Goal: Task Accomplishment & Management: Manage account settings

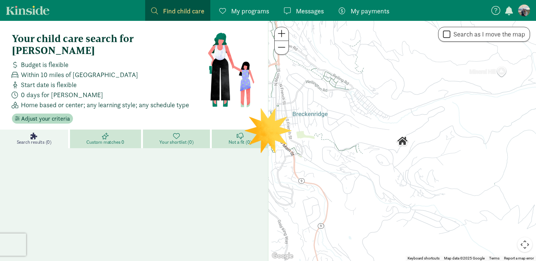
click at [253, 12] on span "My programs" at bounding box center [250, 11] width 38 height 10
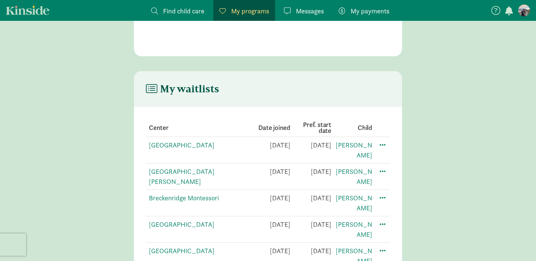
scroll to position [92, 0]
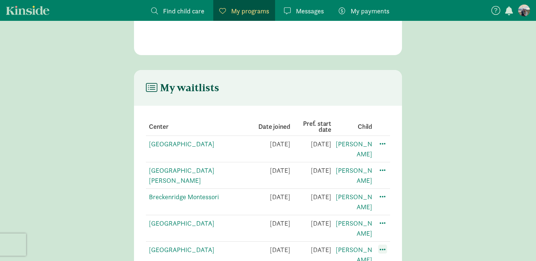
click at [382, 245] on span at bounding box center [382, 249] width 9 height 9
click at [384, 258] on div "Edit preferences" at bounding box center [408, 266] width 67 height 16
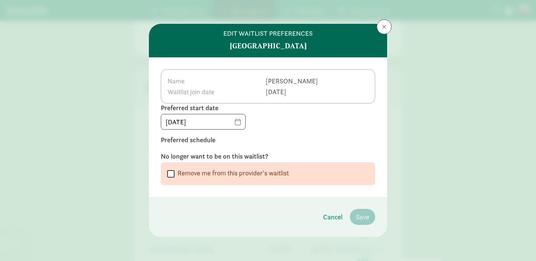
click at [206, 140] on label "Preferred schedule" at bounding box center [268, 139] width 214 height 9
click at [236, 123] on input "[DATE]" at bounding box center [203, 121] width 84 height 15
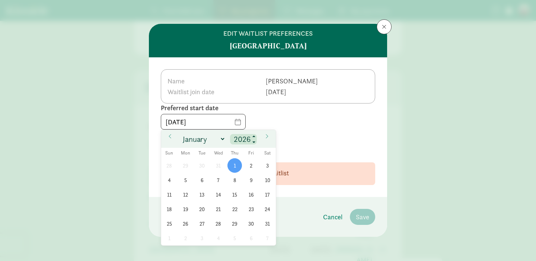
click at [244, 138] on input "2026" at bounding box center [243, 139] width 24 height 10
click at [254, 137] on span at bounding box center [254, 137] width 5 height 6
click at [254, 143] on span at bounding box center [254, 142] width 5 height 6
type input "2025"
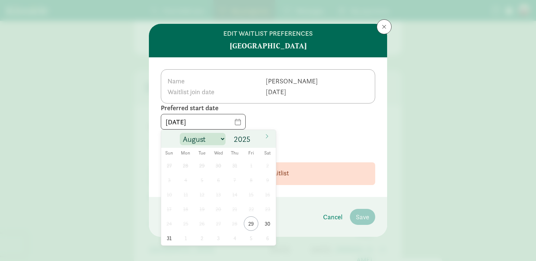
select select "11"
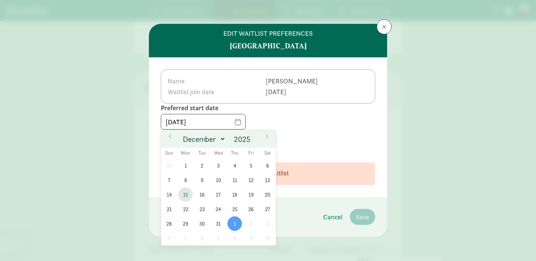
click at [184, 197] on span "15" at bounding box center [185, 194] width 15 height 15
type input "[DATE]"
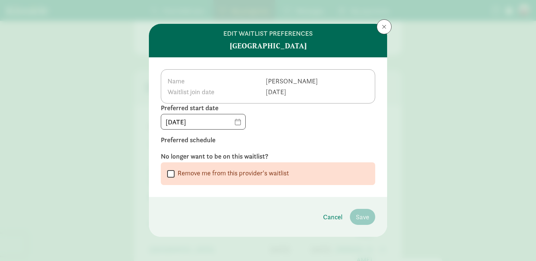
click at [294, 141] on label "Preferred schedule" at bounding box center [268, 139] width 214 height 9
click at [227, 146] on div "Name [PERSON_NAME] join date [DATE] Preferred start date [DATE] Preferred sched…" at bounding box center [268, 127] width 238 height 140
click at [203, 146] on div "Name [PERSON_NAME] join date [DATE] Preferred start date [DATE] Preferred sched…" at bounding box center [268, 127] width 238 height 140
click at [201, 141] on label "Preferred schedule" at bounding box center [268, 139] width 214 height 9
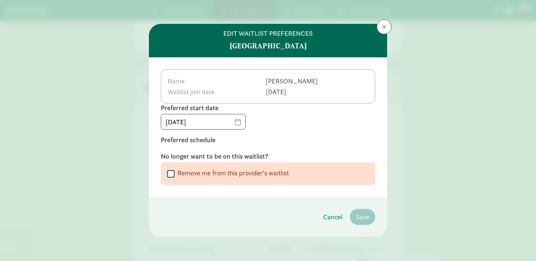
click at [202, 147] on div "Name [PERSON_NAME] join date [DATE] Preferred start date [DATE] Preferred sched…" at bounding box center [268, 127] width 238 height 140
click at [288, 128] on div "[DATE]" at bounding box center [268, 122] width 214 height 16
click at [383, 29] on span at bounding box center [384, 27] width 4 height 6
